Goal: Task Accomplishment & Management: Complete application form

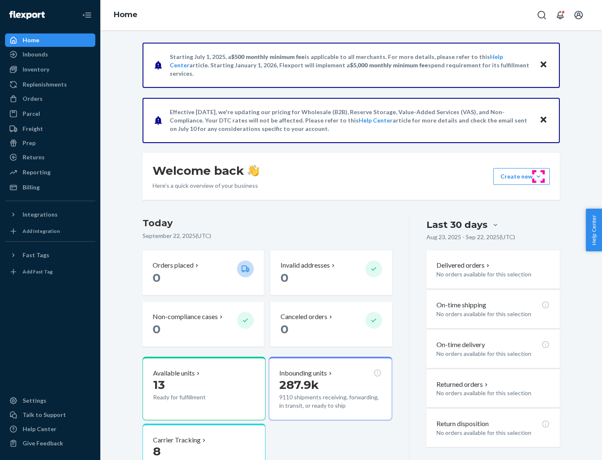
click at [538, 176] on button "Create new Create new inbound Create new order Create new product" at bounding box center [521, 176] width 56 height 17
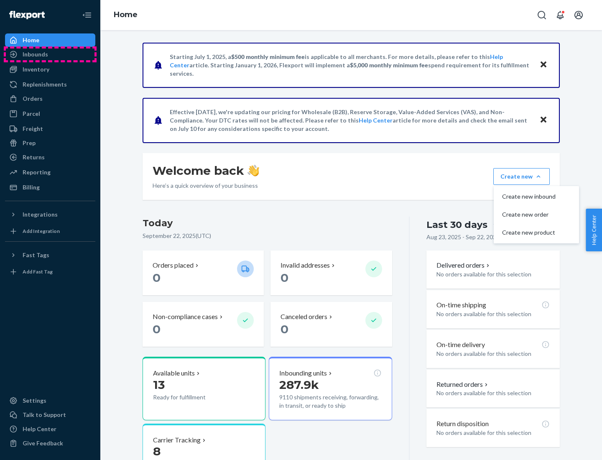
click at [50, 54] on div "Inbounds" at bounding box center [50, 54] width 89 height 12
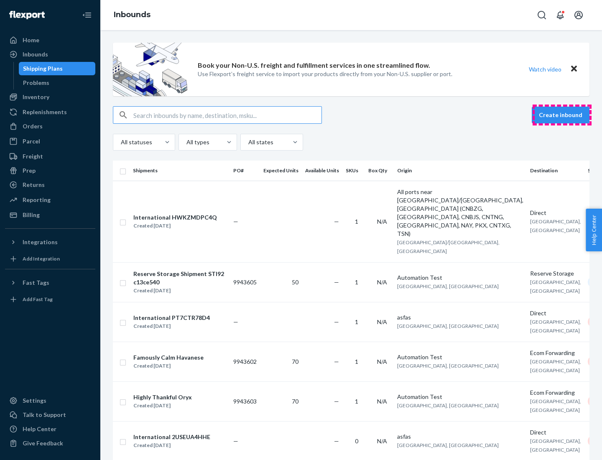
click at [562, 115] on button "Create inbound" at bounding box center [561, 115] width 58 height 17
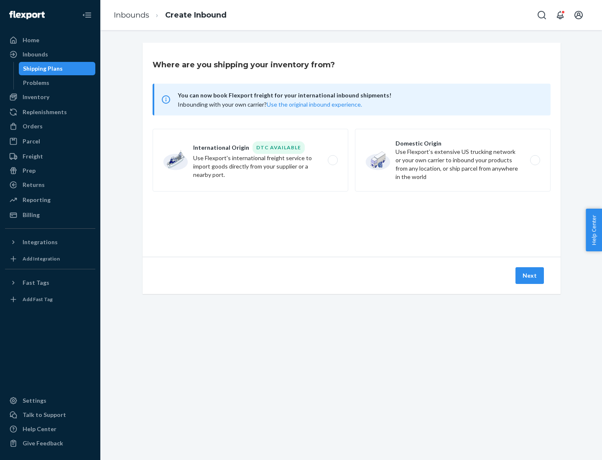
click at [453, 160] on label "Domestic Origin Use Flexport’s extensive US trucking network or your own carrie…" at bounding box center [453, 160] width 196 height 63
click at [535, 160] on input "Domestic Origin Use Flexport’s extensive US trucking network or your own carrie…" at bounding box center [537, 160] width 5 height 5
radio input "true"
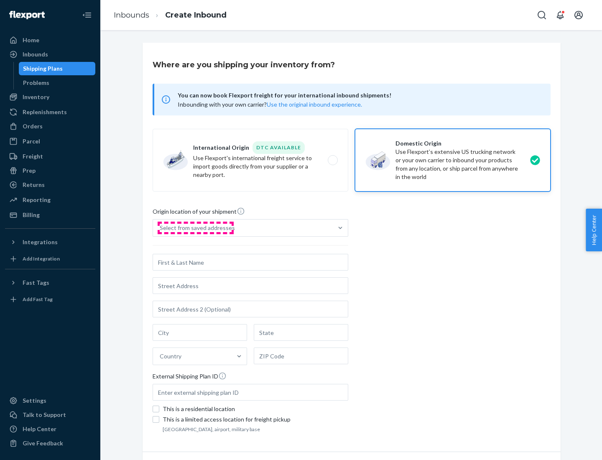
click at [195, 228] on div "Select from saved addresses" at bounding box center [197, 228] width 75 height 8
click at [161, 228] on input "Select from saved addresses" at bounding box center [160, 228] width 1 height 8
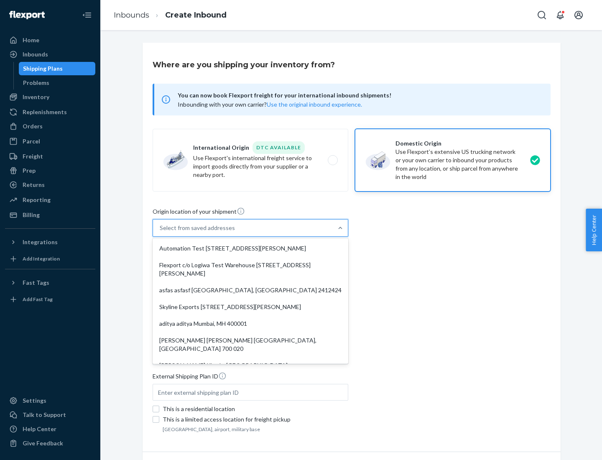
scroll to position [3, 0]
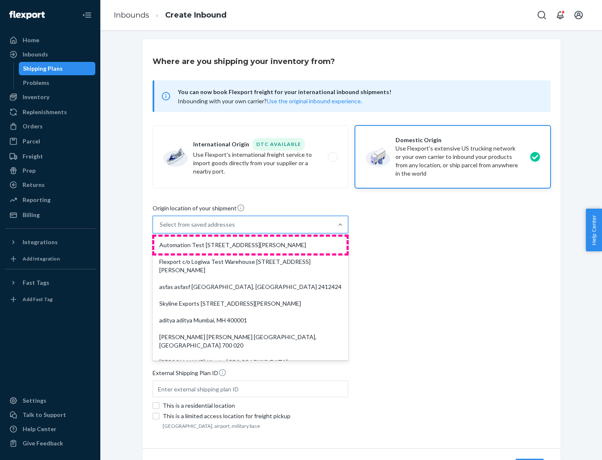
click at [250, 245] on div "Automation Test [STREET_ADDRESS][PERSON_NAME]" at bounding box center [250, 245] width 192 height 17
click at [161, 229] on input "option Automation Test [STREET_ADDRESS][PERSON_NAME]. 9 results available. Use …" at bounding box center [160, 224] width 1 height 8
type input "Automation Test"
type input "9th Floor"
type input "[GEOGRAPHIC_DATA]"
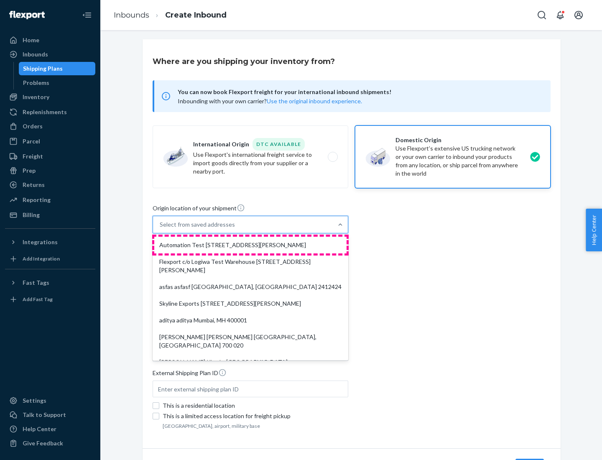
type input "CA"
type input "94104"
type input "[STREET_ADDRESS][PERSON_NAME]"
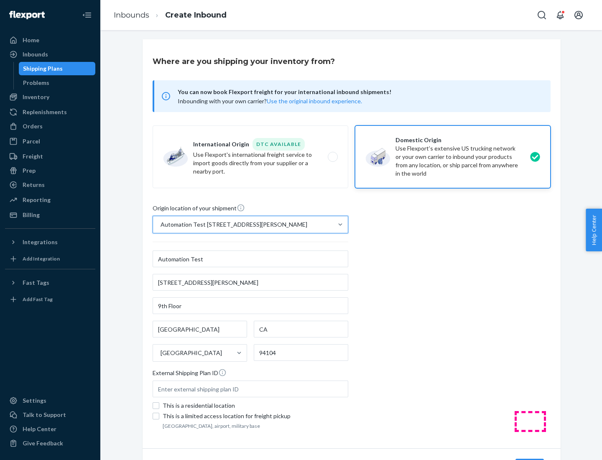
scroll to position [49, 0]
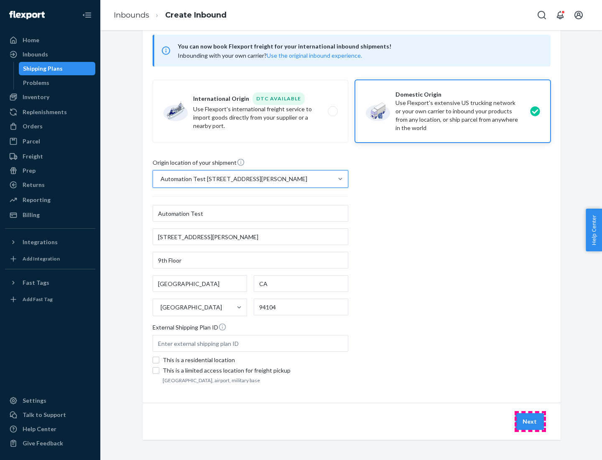
click at [530, 421] on button "Next" at bounding box center [529, 421] width 28 height 17
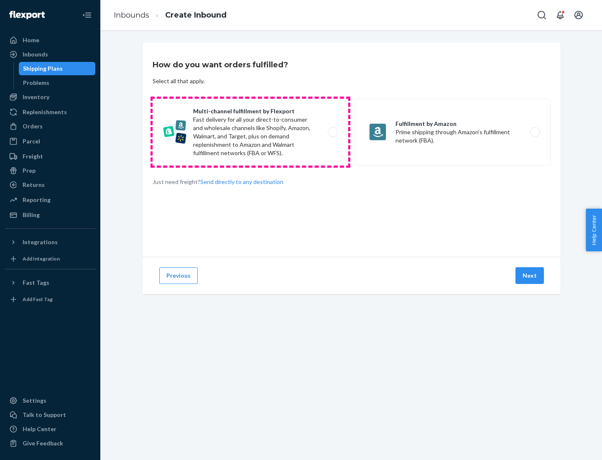
click at [250, 132] on label "Multi-channel fulfillment by Flexport Fast delivery for all your direct-to-cons…" at bounding box center [251, 132] width 196 height 67
click at [332, 132] on input "Multi-channel fulfillment by Flexport Fast delivery for all your direct-to-cons…" at bounding box center [334, 132] width 5 height 5
radio input "true"
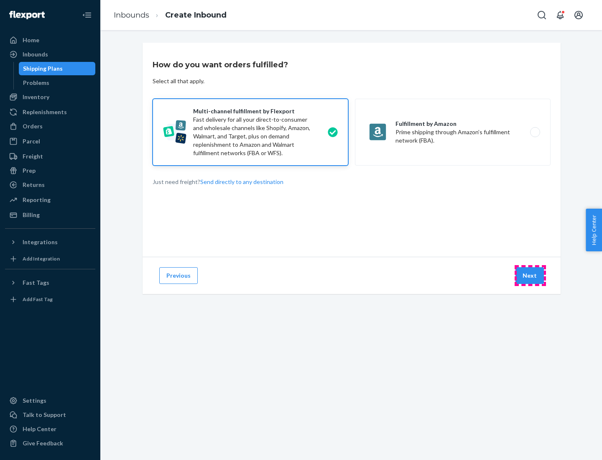
click at [530, 275] on button "Next" at bounding box center [529, 275] width 28 height 17
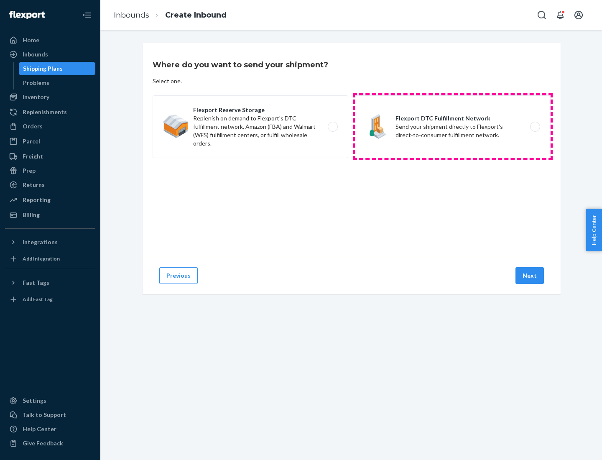
click at [453, 127] on label "Flexport DTC Fulfillment Network Send your shipment directly to Flexport's dire…" at bounding box center [453, 126] width 196 height 63
click at [535, 127] on input "Flexport DTC Fulfillment Network Send your shipment directly to Flexport's dire…" at bounding box center [537, 126] width 5 height 5
radio input "true"
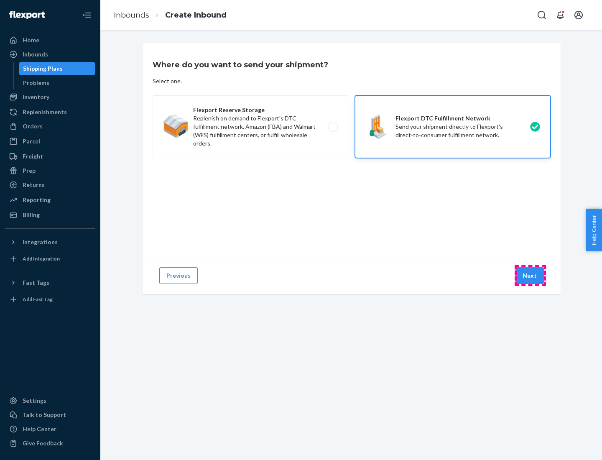
click at [530, 275] on button "Next" at bounding box center [529, 275] width 28 height 17
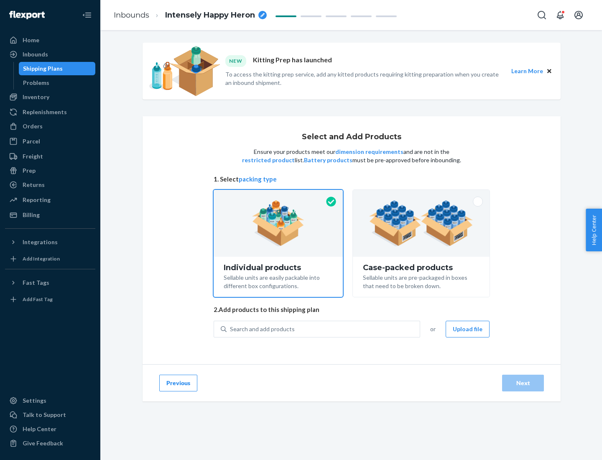
click at [421, 223] on img at bounding box center [421, 223] width 104 height 46
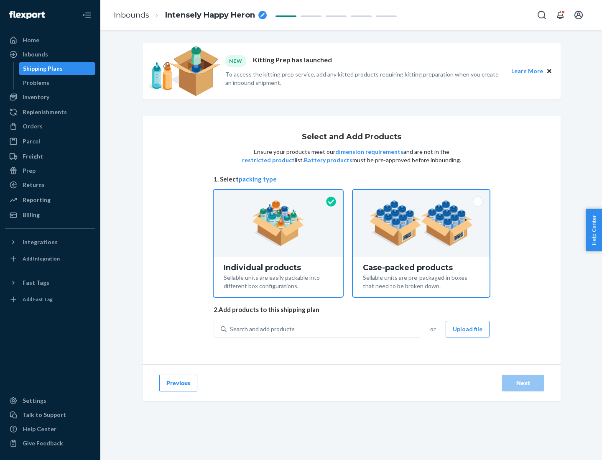
click at [421, 195] on input "Case-packed products Sellable units are pre-packaged in boxes that need to be b…" at bounding box center [420, 192] width 5 height 5
radio input "true"
radio input "false"
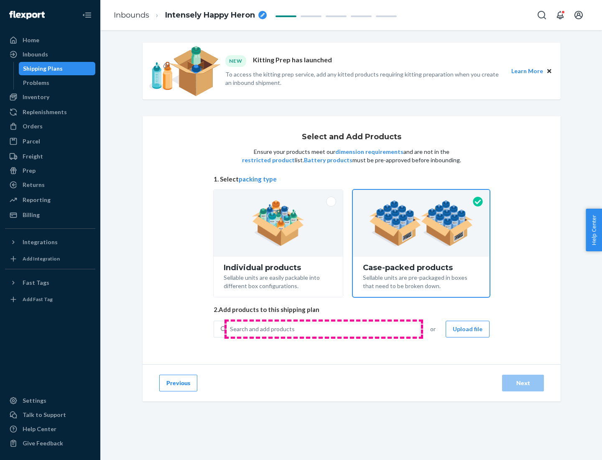
click at [324, 329] on div "Search and add products" at bounding box center [323, 328] width 193 height 15
click at [231, 329] on input "Search and add products" at bounding box center [230, 329] width 1 height 8
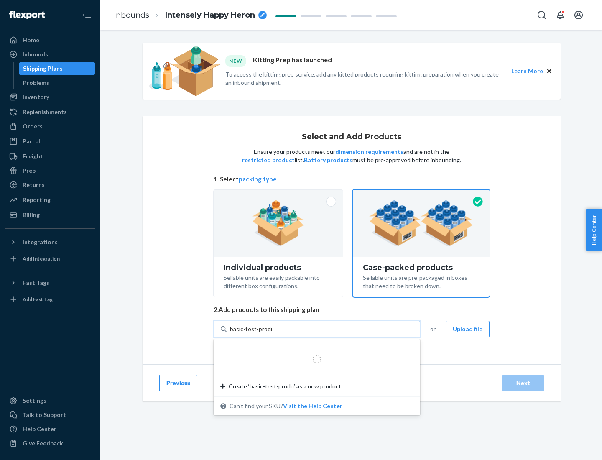
type input "basic-test-product-1"
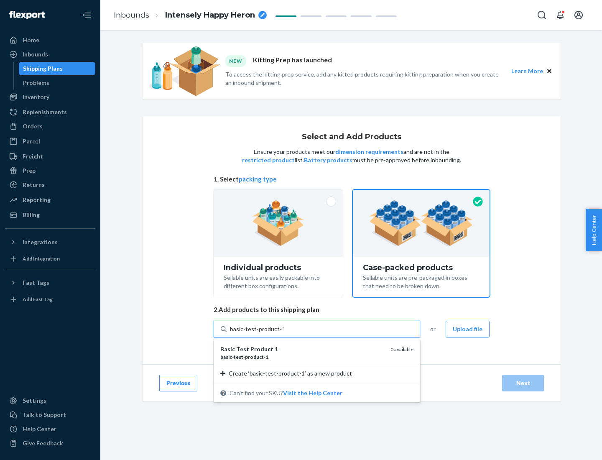
click at [302, 357] on div "basic - test - product - 1" at bounding box center [301, 356] width 163 height 7
click at [283, 333] on input "basic-test-product-1" at bounding box center [257, 329] width 54 height 8
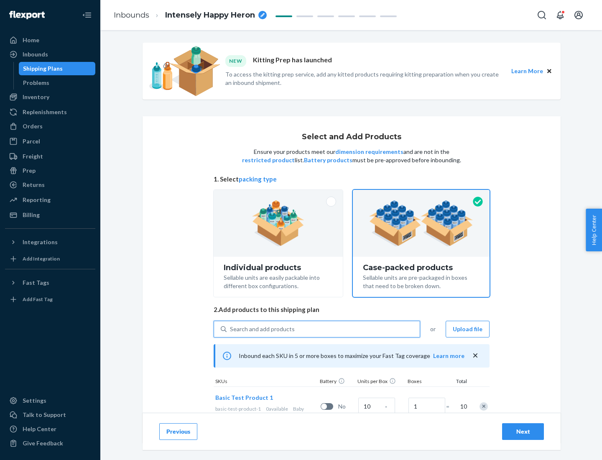
scroll to position [30, 0]
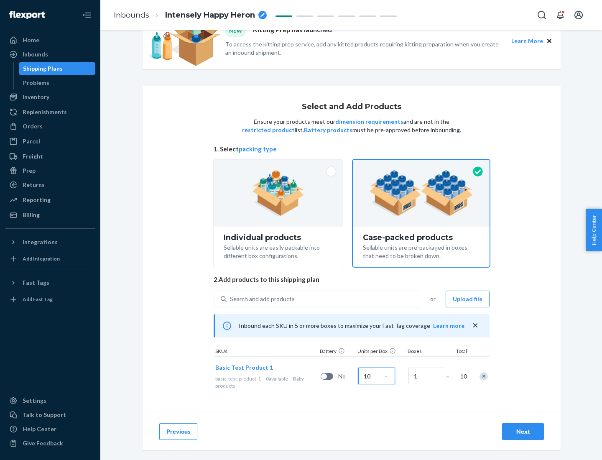
type input "10"
type input "7"
click at [523, 431] on div "Next" at bounding box center [523, 431] width 28 height 8
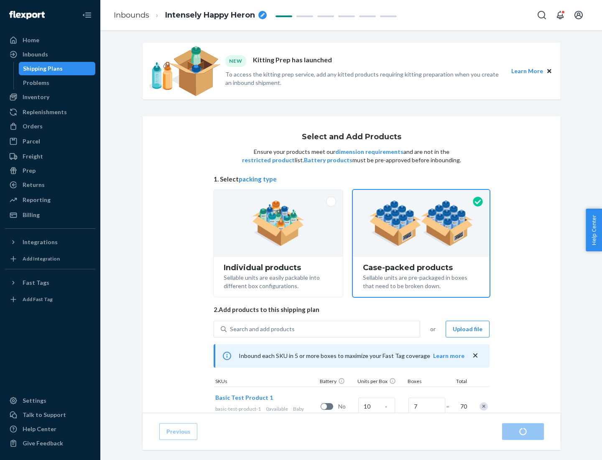
radio input "true"
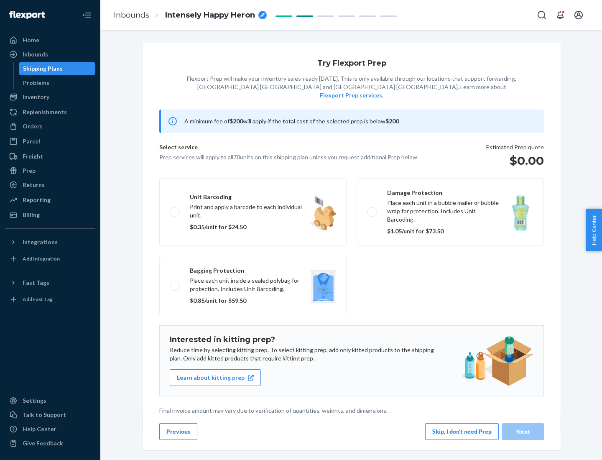
scroll to position [2, 0]
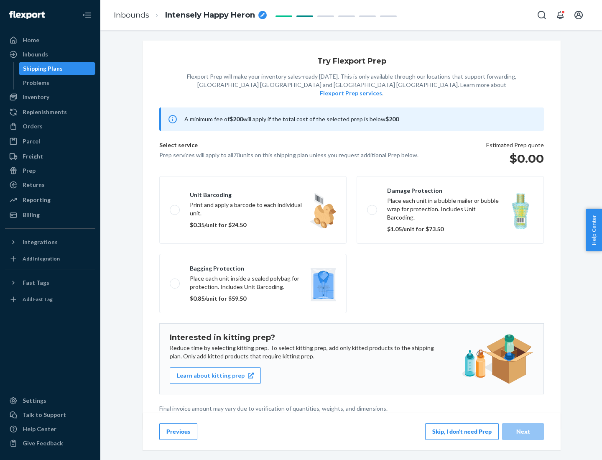
click at [253, 266] on label "Bagging protection Place each unit inside a sealed polybag for protection. Incl…" at bounding box center [252, 283] width 187 height 59
click at [175, 280] on input "Bagging protection Place each unit inside a sealed polybag for protection. Incl…" at bounding box center [172, 282] width 5 height 5
checkbox input "true"
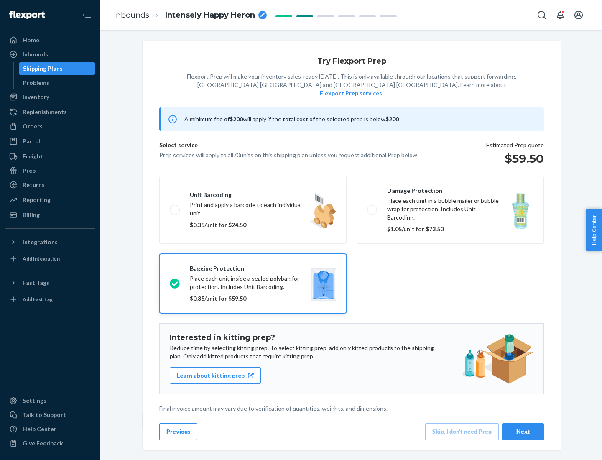
click at [523, 431] on div "Next" at bounding box center [523, 431] width 28 height 8
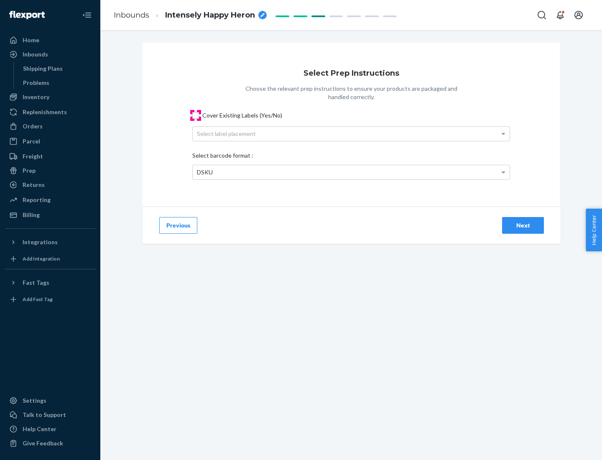
click at [196, 115] on input "Cover Existing Labels (Yes/No)" at bounding box center [195, 115] width 7 height 7
checkbox input "true"
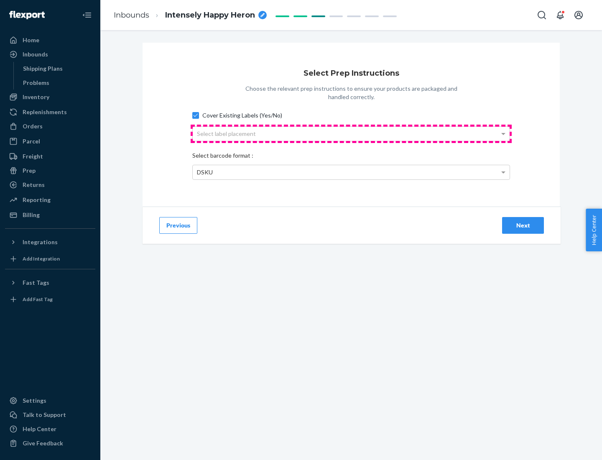
click at [351, 133] on div "Select label placement" at bounding box center [351, 134] width 317 height 14
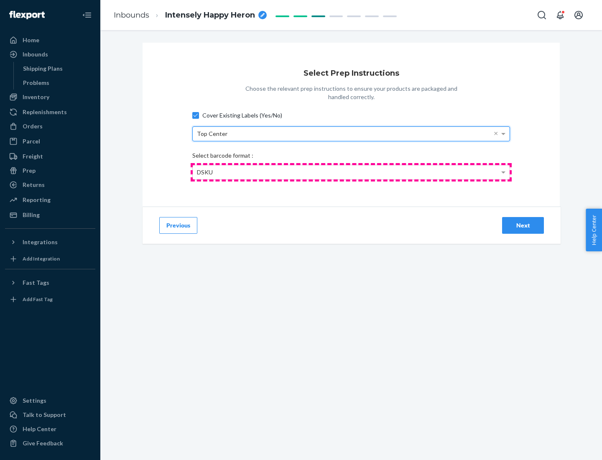
click at [351, 172] on div "DSKU" at bounding box center [351, 172] width 317 height 14
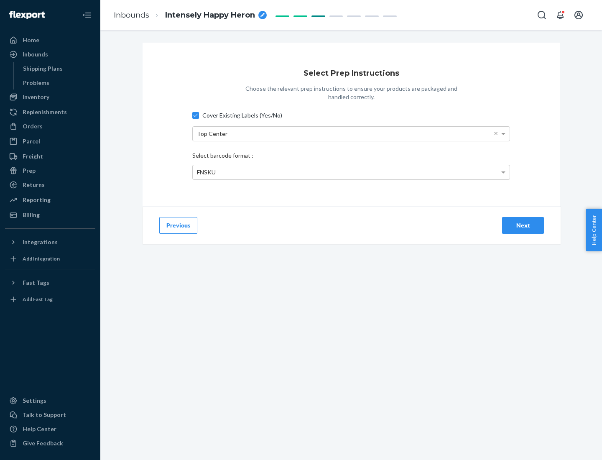
click at [523, 225] on div "Next" at bounding box center [523, 225] width 28 height 8
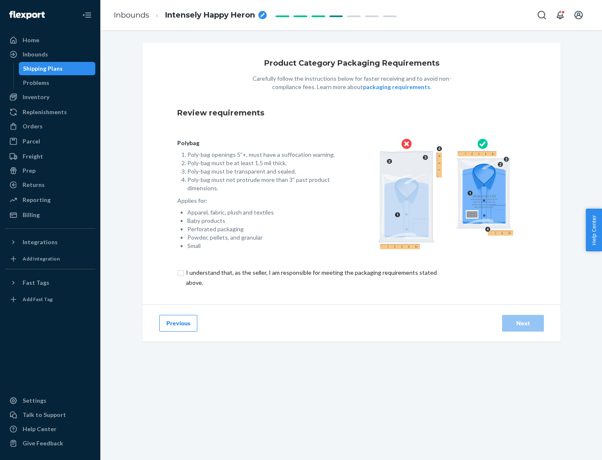
click at [311, 277] on input "checkbox" at bounding box center [316, 278] width 278 height 20
checkbox input "true"
click at [523, 323] on div "Next" at bounding box center [523, 323] width 28 height 8
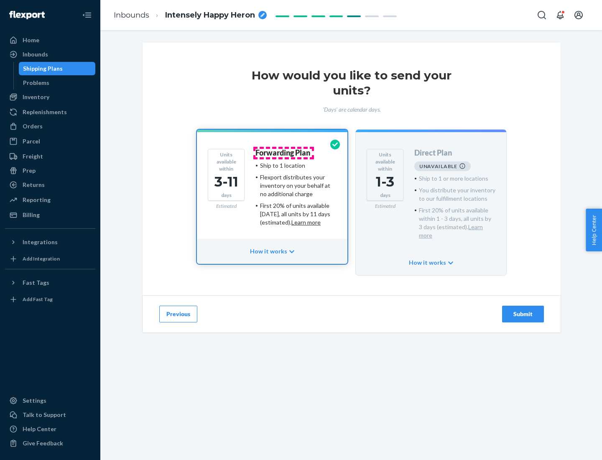
click at [283, 153] on h4 "Forwarding Plan" at bounding box center [282, 153] width 55 height 8
click at [523, 310] on div "Submit" at bounding box center [523, 314] width 28 height 8
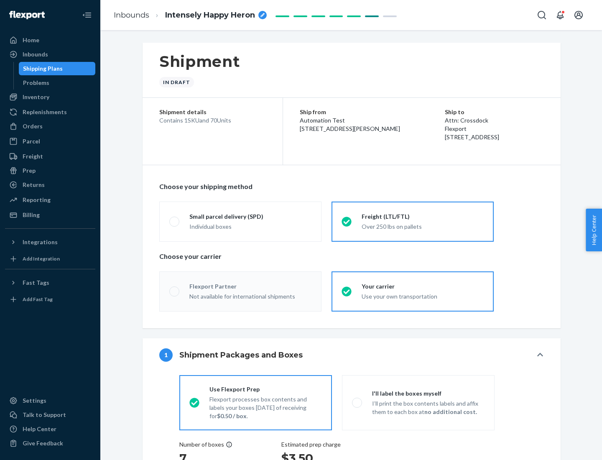
radio input "true"
radio input "false"
radio input "true"
radio input "false"
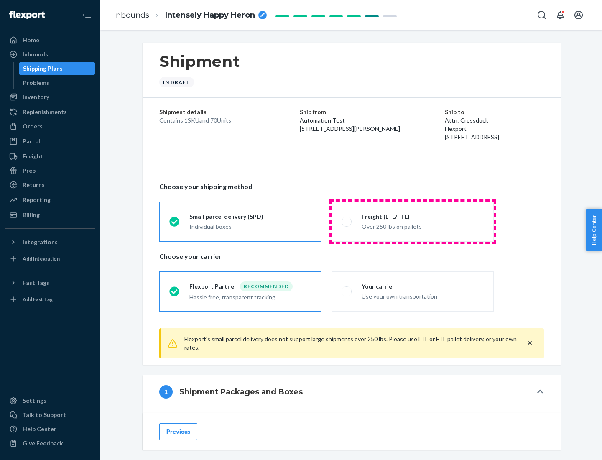
click at [413, 221] on div "Over 250 lbs on pallets" at bounding box center [423, 226] width 122 height 10
click at [347, 221] on input "Freight (LTL/FTL) Over 250 lbs on pallets" at bounding box center [344, 221] width 5 height 5
radio input "true"
radio input "false"
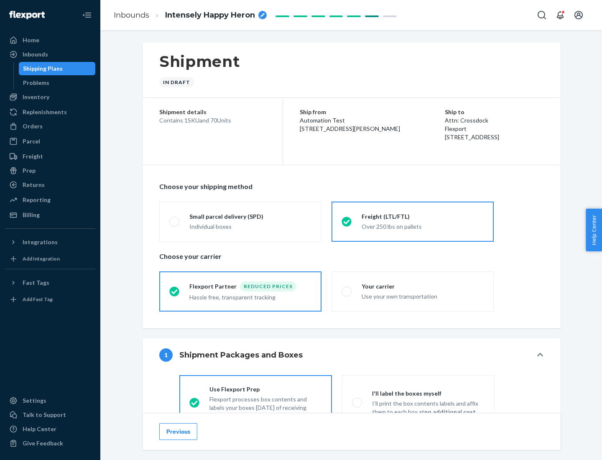
scroll to position [46, 0]
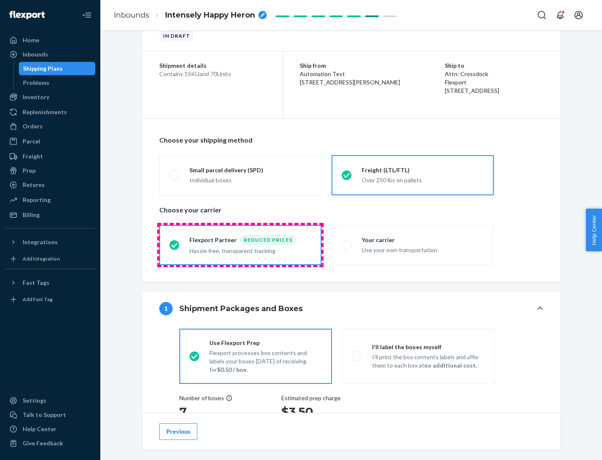
click at [240, 245] on div "Hassle free, transparent tracking" at bounding box center [250, 250] width 122 height 10
click at [175, 245] on input "Flexport Partner Reduced prices Hassle free, transparent tracking" at bounding box center [171, 244] width 5 height 5
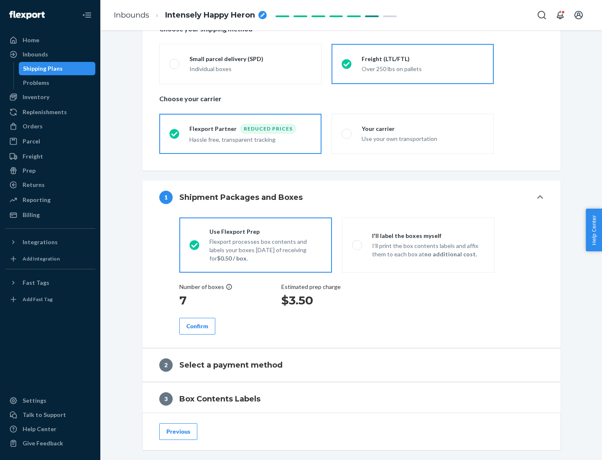
click at [418, 245] on p "I’ll print the box contents labels and affix them to each box at no additional …" at bounding box center [428, 250] width 112 height 17
click at [357, 245] on input "I'll label the boxes myself I’ll print the box contents labels and affix them t…" at bounding box center [354, 244] width 5 height 5
radio input "true"
radio input "false"
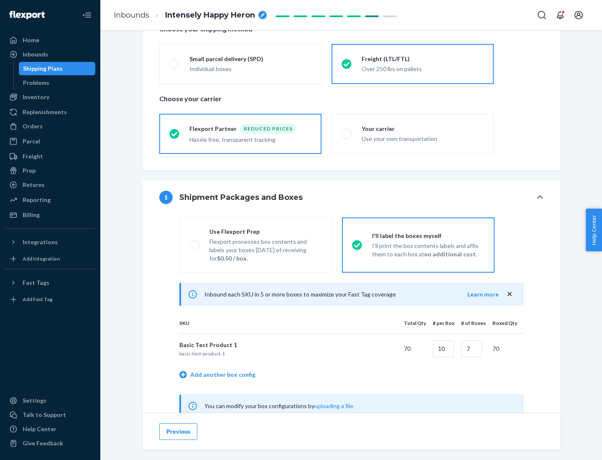
scroll to position [261, 0]
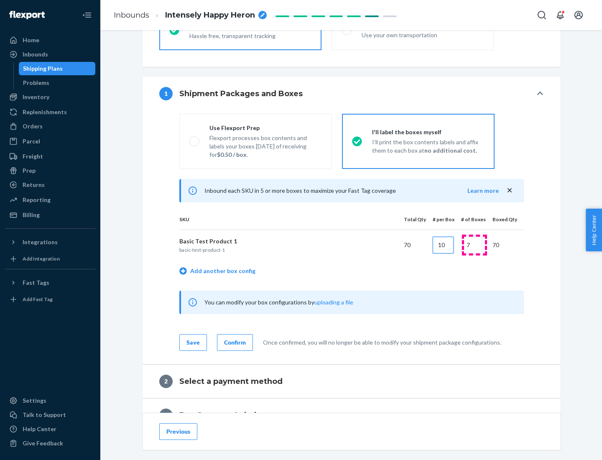
type input "10"
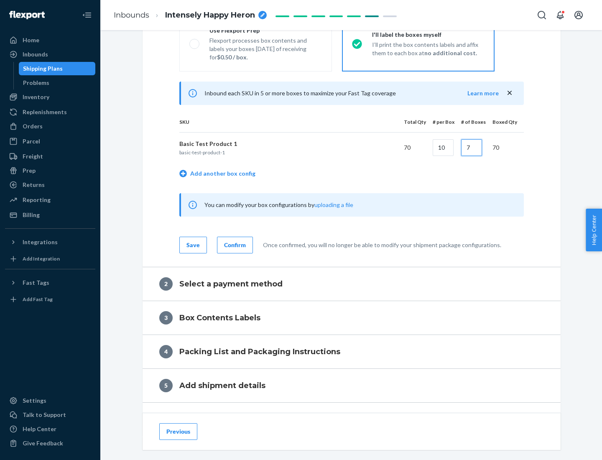
type input "7"
click at [234, 245] on div "Confirm" at bounding box center [235, 245] width 22 height 8
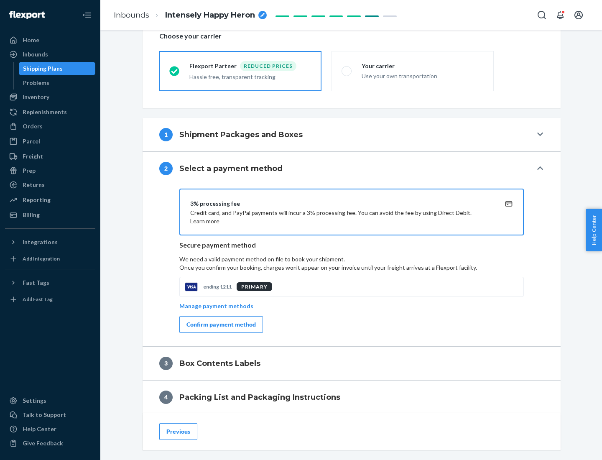
scroll to position [300, 0]
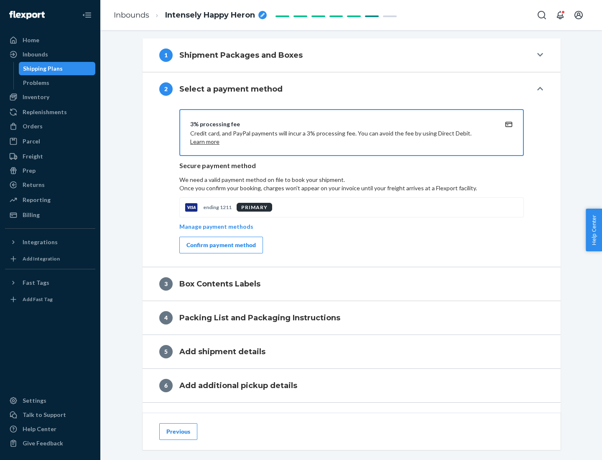
click at [220, 245] on div "Confirm payment method" at bounding box center [220, 245] width 69 height 8
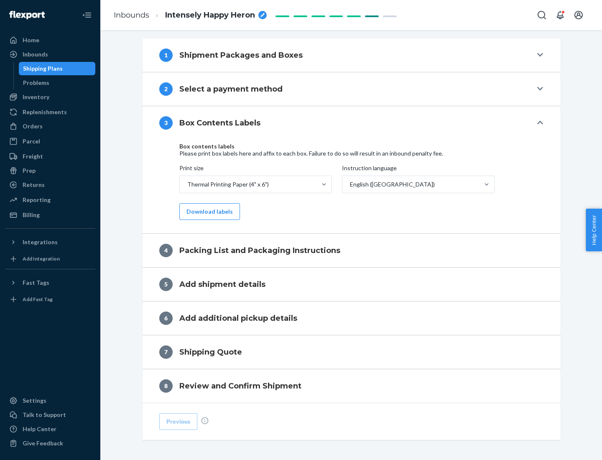
scroll to position [266, 0]
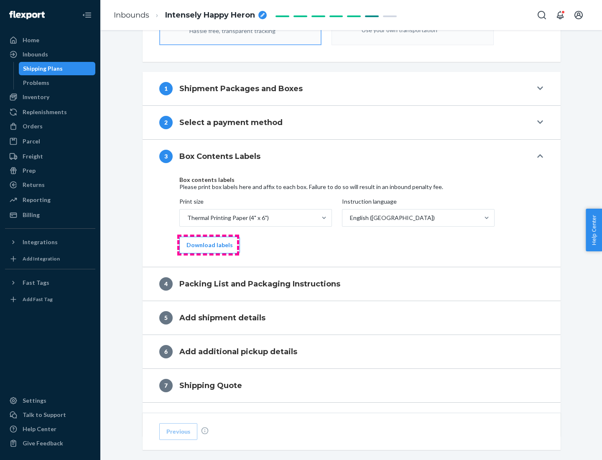
click at [208, 245] on button "Download labels" at bounding box center [209, 245] width 61 height 17
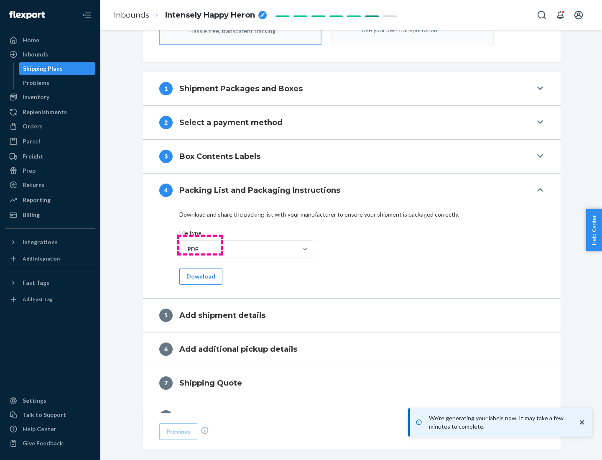
scroll to position [298, 0]
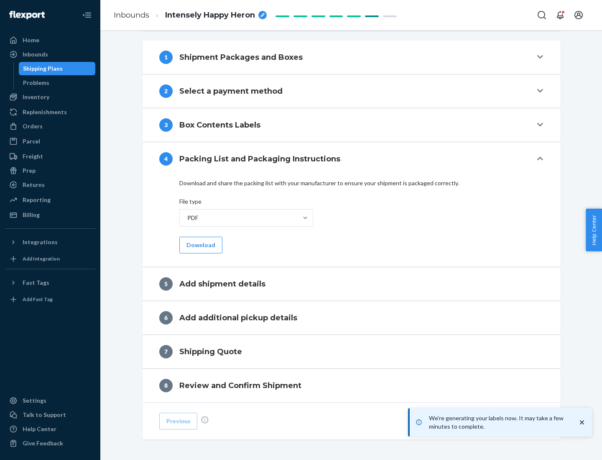
click at [200, 245] on button "Download" at bounding box center [200, 245] width 43 height 17
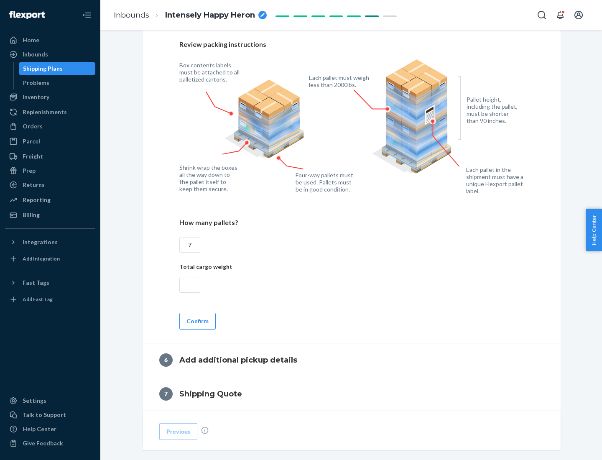
scroll to position [576, 0]
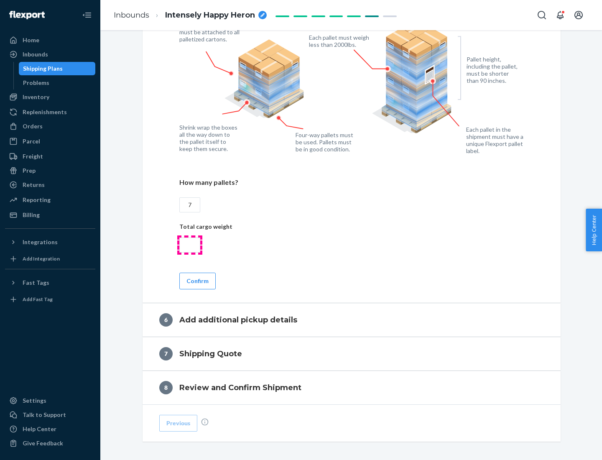
type input "7"
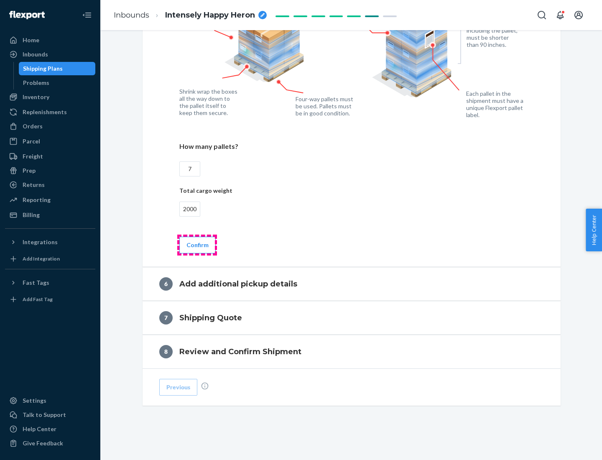
type input "2000"
click at [197, 245] on button "Confirm" at bounding box center [197, 245] width 36 height 17
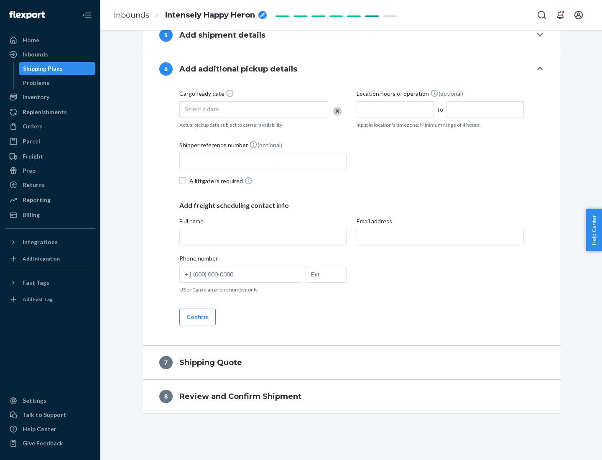
scroll to position [320, 0]
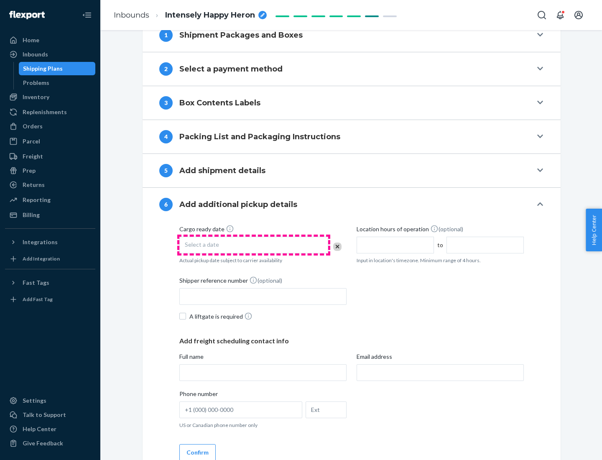
click at [254, 245] on div "Select a date" at bounding box center [253, 245] width 149 height 17
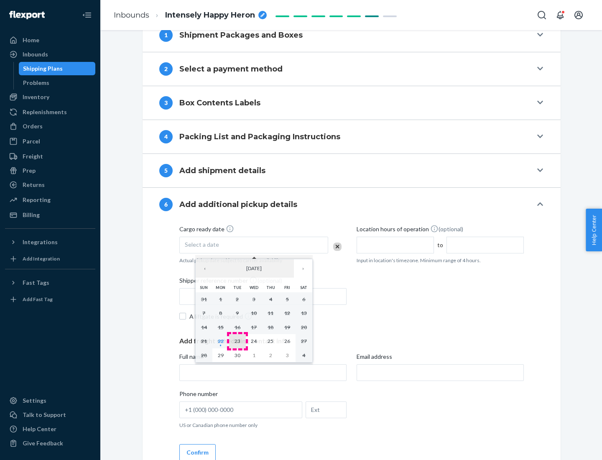
click at [237, 341] on abbr "23" at bounding box center [238, 341] width 6 height 6
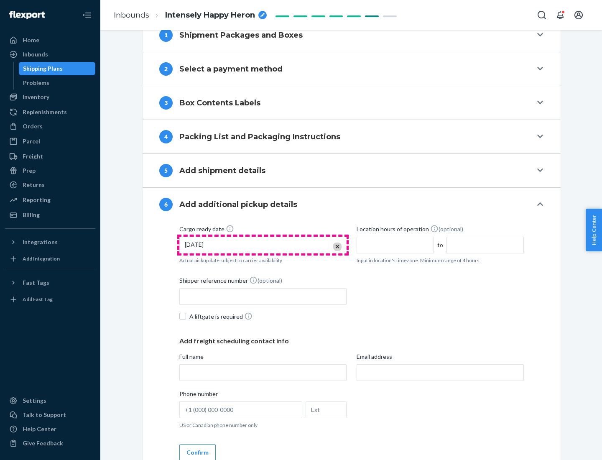
scroll to position [447, 0]
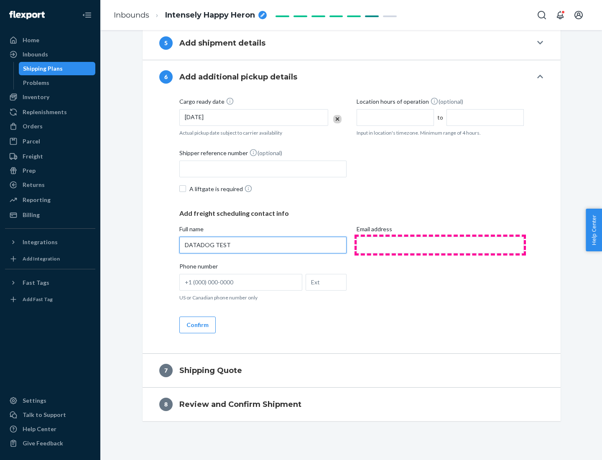
type input "DATADOG TEST"
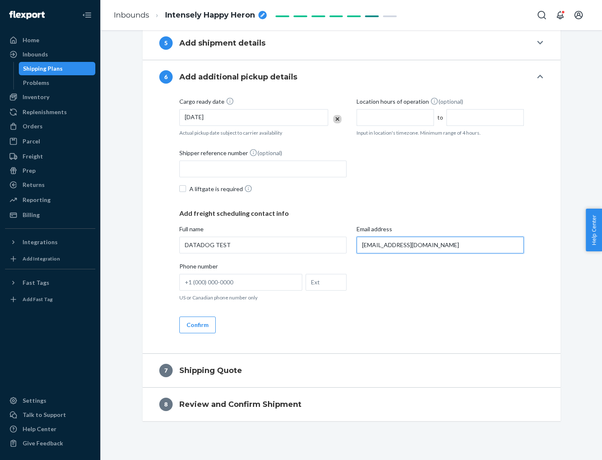
scroll to position [455, 0]
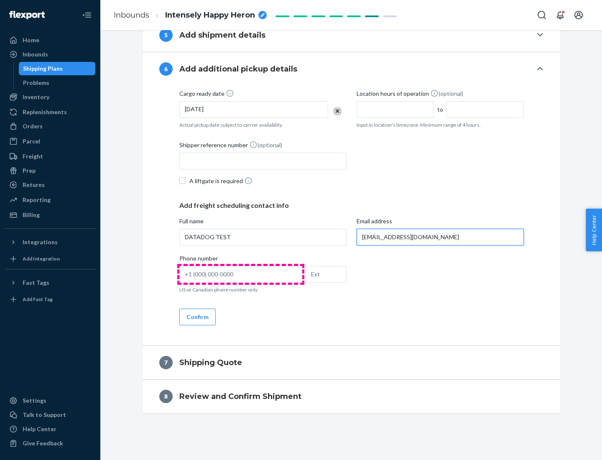
type input "[EMAIL_ADDRESS][DOMAIN_NAME]"
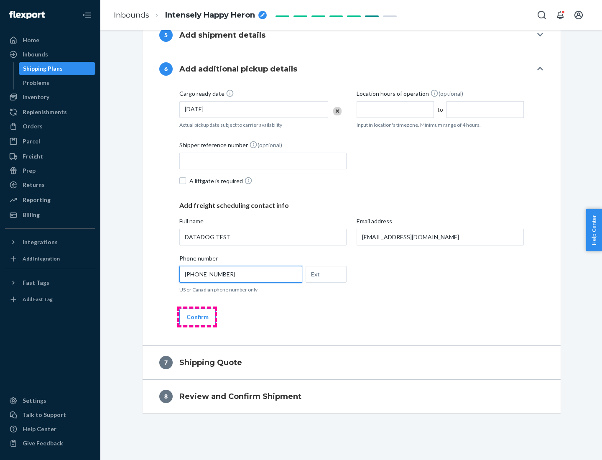
type input "[PHONE_NUMBER]"
click at [197, 316] on button "Confirm" at bounding box center [197, 317] width 36 height 17
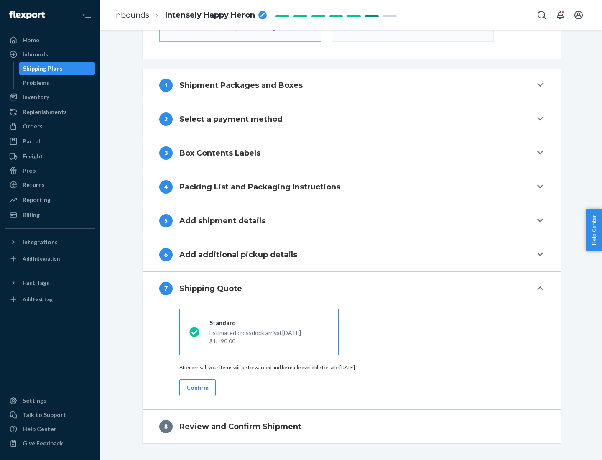
scroll to position [300, 0]
